Goal: Consume media (video, audio): Consume media (video, audio)

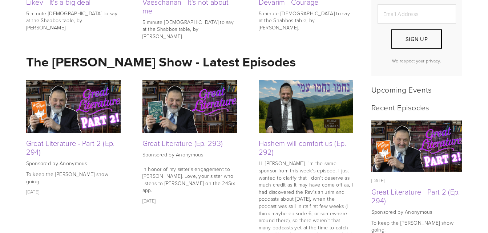
scroll to position [254, 0]
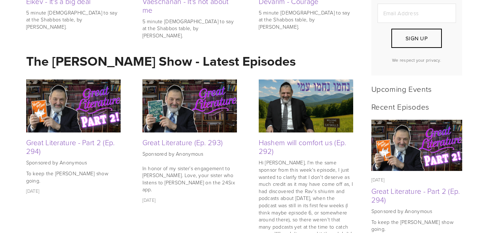
click at [71, 166] on p "Sponsored by Anonymous" at bounding box center [73, 162] width 94 height 7
click at [64, 144] on link "Great Literature - Part 2 (Ep. 294)" at bounding box center [70, 146] width 89 height 19
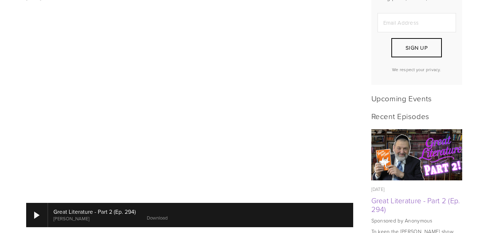
scroll to position [425, 0]
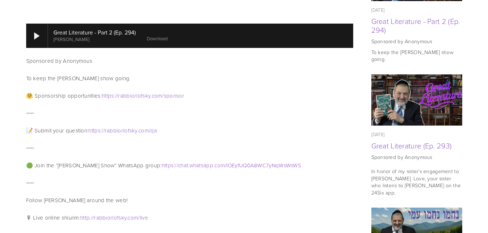
click at [434, 97] on img at bounding box center [416, 100] width 91 height 51
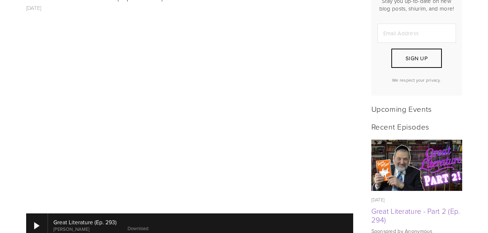
scroll to position [234, 0]
